Goal: Task Accomplishment & Management: Manage account settings

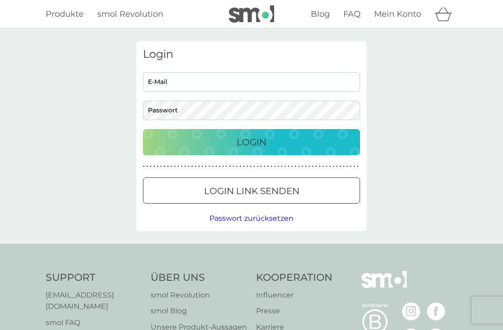
click at [336, 79] on input "E-Mail" at bounding box center [251, 81] width 217 height 19
type input "[EMAIL_ADDRESS][DOMAIN_NAME]"
click at [340, 132] on button "Login" at bounding box center [251, 142] width 217 height 26
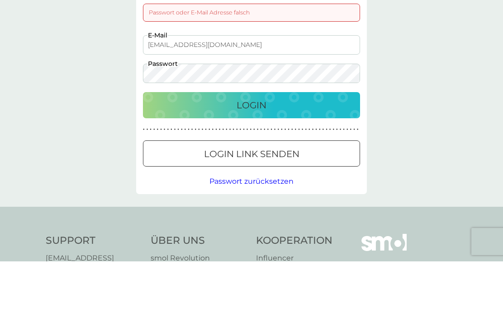
click at [341, 167] on div "Login" at bounding box center [251, 174] width 199 height 14
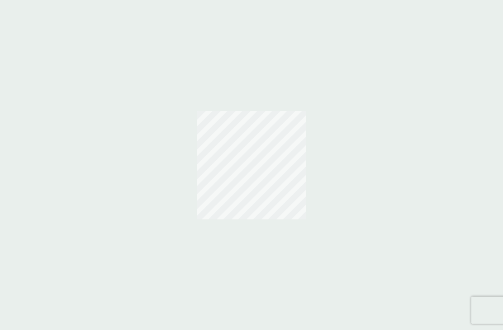
scroll to position [29, 0]
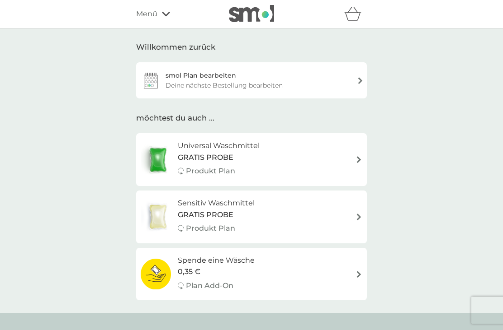
click at [351, 85] on div "smol Plan bearbeiten Deine nächste Bestellung bearbeiten" at bounding box center [251, 80] width 231 height 36
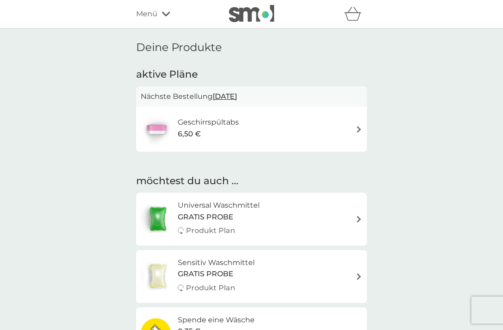
click at [349, 133] on div "Geschirrspültabs 6,50 €" at bounding box center [252, 129] width 222 height 32
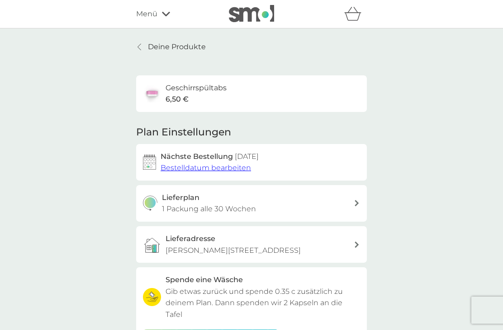
click at [356, 129] on div "Plan Einstellungen Nächste Bestellung [DATE] Bestelldatum bearbeiten Lieferplan…" at bounding box center [251, 240] width 231 height 229
click at [245, 170] on span "Bestelldatum bearbeiten" at bounding box center [205, 168] width 90 height 9
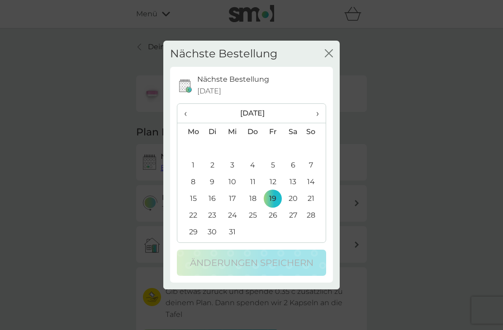
click at [186, 142] on table "‹ [DATE] › Mo Di Mi Do Fr Sa So 24 25 26 27 28 29 30 1 2 3 4 5 6 7 8 9 10 11 12…" at bounding box center [251, 172] width 148 height 137
click at [189, 142] on table "‹ [DATE] › Mo Di Mi Do Fr Sa So 24 25 26 27 28 29 30 1 2 3 4 5 6 7 8 9 10 11 12…" at bounding box center [251, 172] width 148 height 137
click at [188, 146] on table "‹ [DATE] › Mo Di Mi Do Fr Sa So 24 25 26 27 28 29 30 1 2 3 4 5 6 7 8 9 10 11 12…" at bounding box center [251, 172] width 148 height 137
click at [188, 145] on table "‹ [DATE] › Mo Di Mi Do Fr Sa So 24 25 26 27 28 29 30 1 2 3 4 5 6 7 8 9 10 11 12…" at bounding box center [251, 172] width 148 height 137
click at [189, 111] on span "‹" at bounding box center [189, 113] width 11 height 19
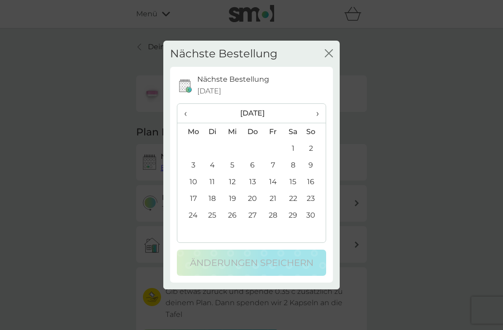
click at [188, 116] on span "‹" at bounding box center [189, 113] width 11 height 19
click at [186, 113] on span "‹" at bounding box center [189, 113] width 11 height 19
click at [234, 180] on td "10" at bounding box center [232, 182] width 20 height 17
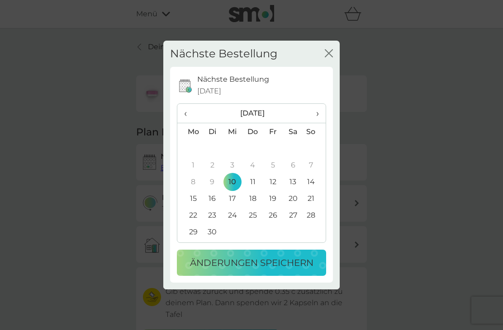
click at [215, 261] on p "Änderungen speichern" at bounding box center [251, 263] width 123 height 14
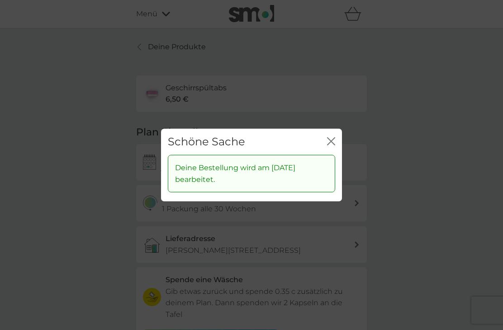
click at [333, 141] on icon "Schließen" at bounding box center [331, 141] width 8 height 8
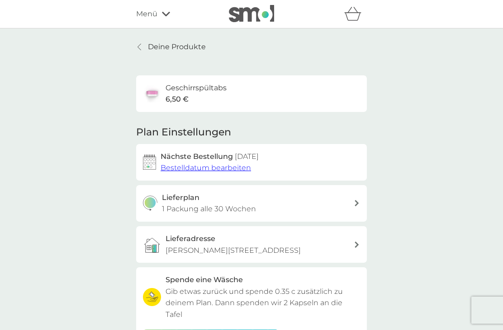
click at [160, 15] on div "Menü" at bounding box center [174, 14] width 77 height 12
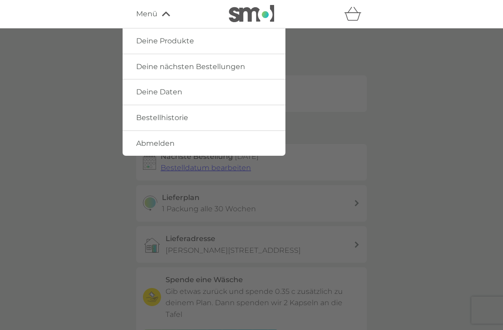
click at [205, 142] on link "Abmelden" at bounding box center [204, 143] width 163 height 25
